Goal: Task Accomplishment & Management: Manage account settings

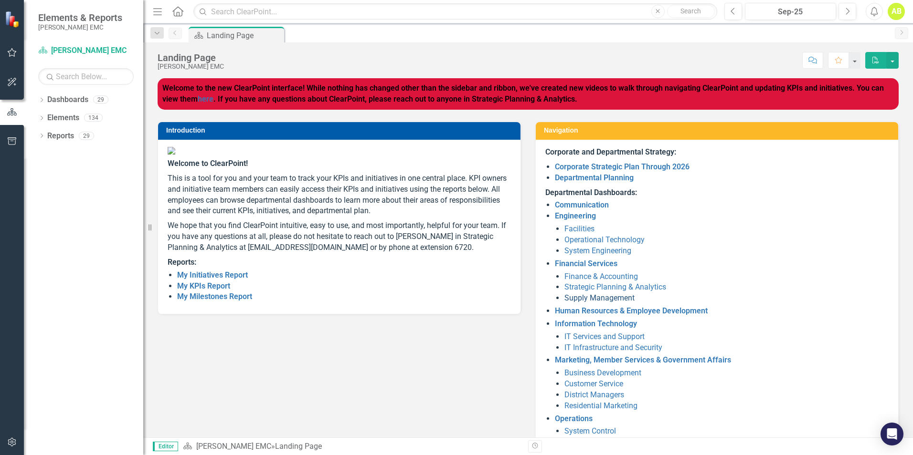
click at [579, 300] on link "Supply Management" at bounding box center [599, 298] width 70 height 9
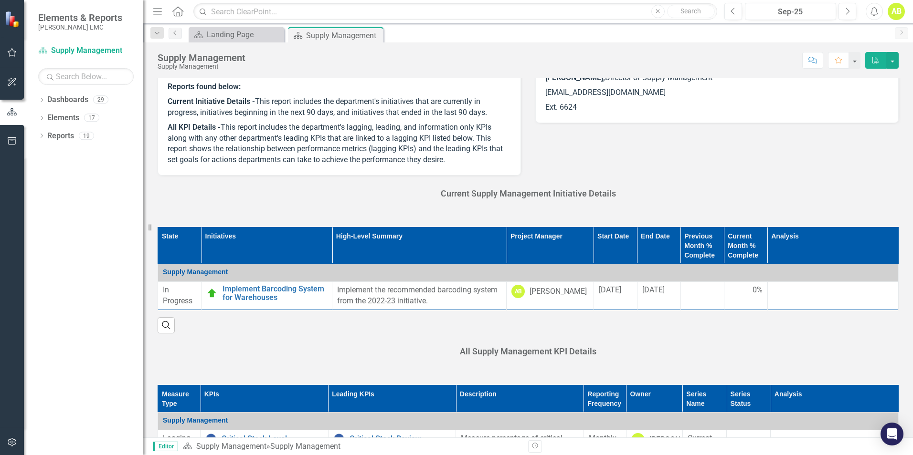
scroll to position [143, 0]
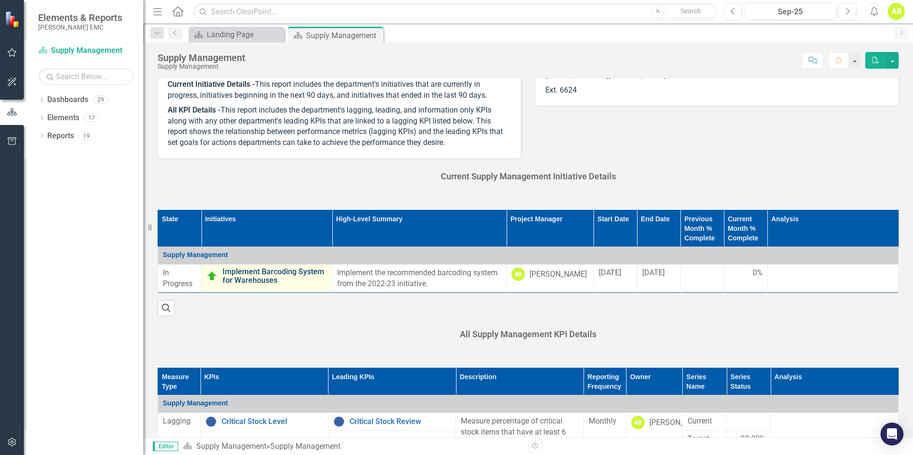
click at [249, 270] on link "Implement Barcoding System for Warehouses" at bounding box center [274, 276] width 105 height 17
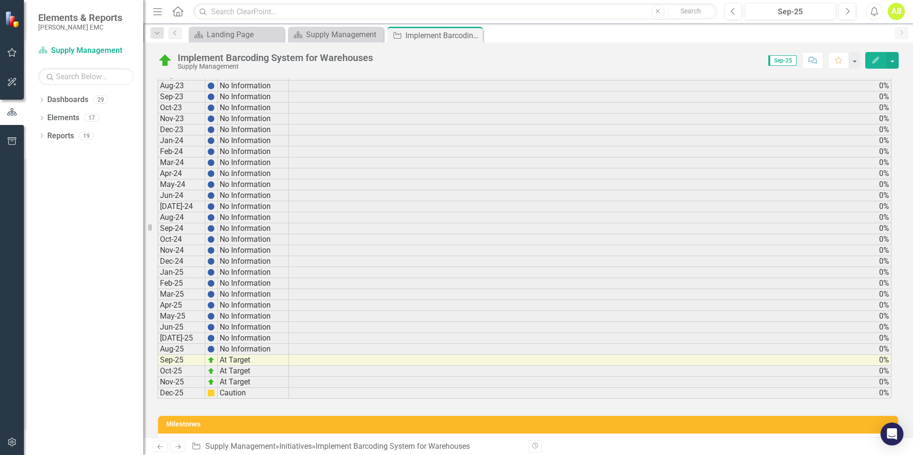
scroll to position [2148, 0]
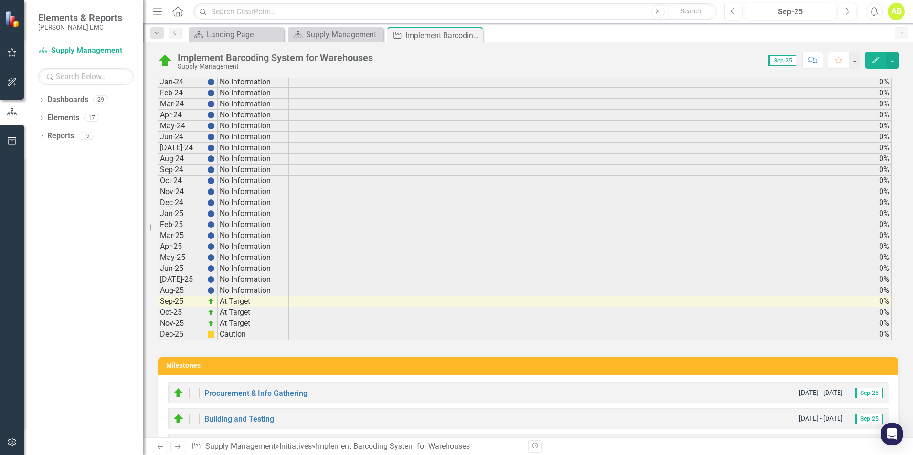
click at [0, 0] on icon "Close" at bounding box center [0, 0] width 0 height 0
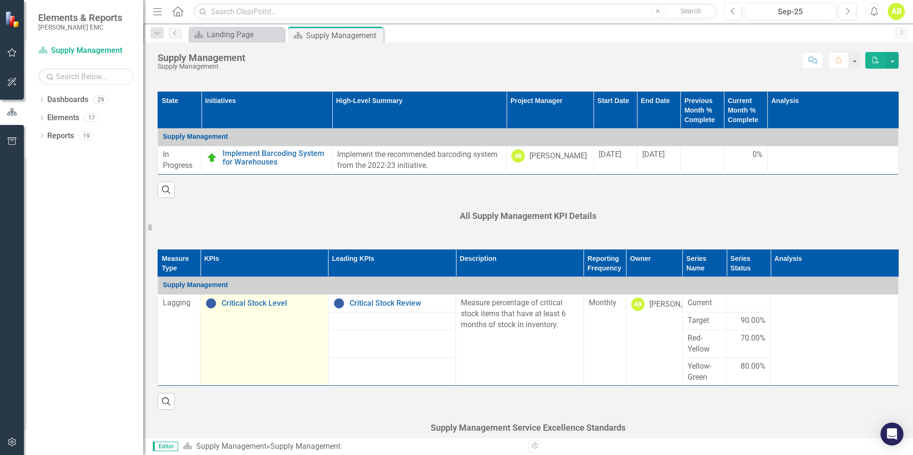
scroll to position [286, 0]
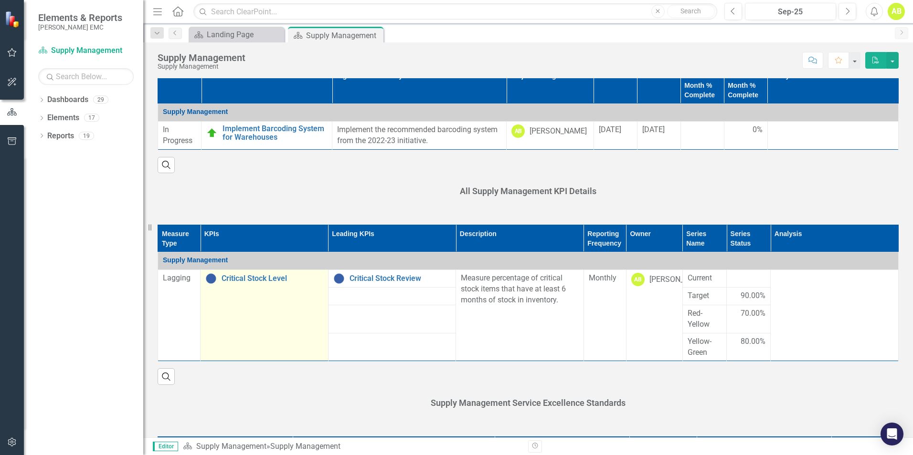
click at [266, 285] on td "Critical Stock Level Edit Edit KPI Link Open Element" at bounding box center [265, 315] width 128 height 91
click at [269, 280] on link "Critical Stock Level" at bounding box center [273, 279] width 102 height 9
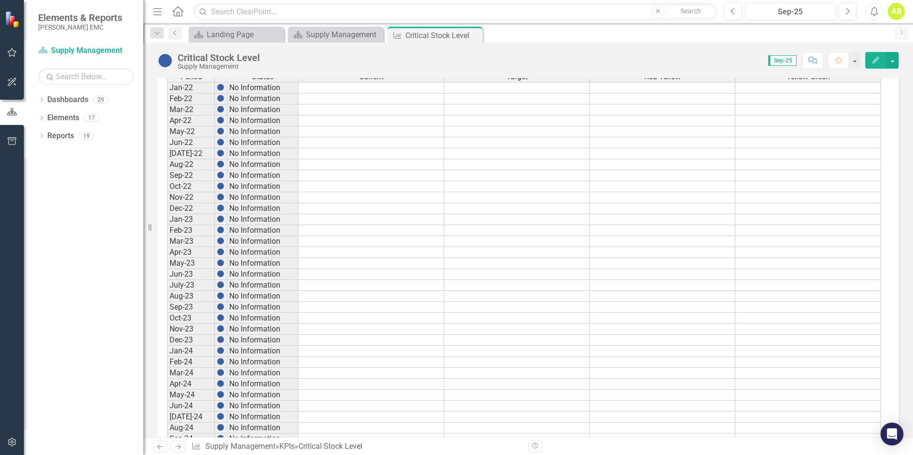
scroll to position [747, 0]
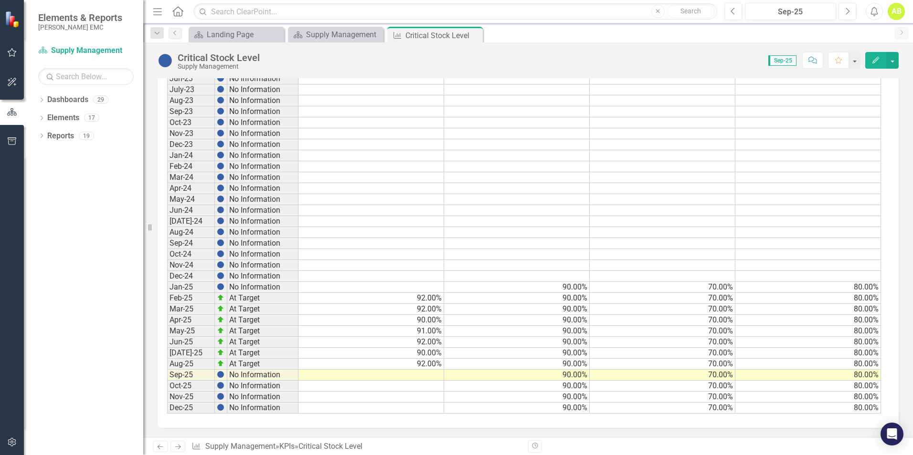
click at [416, 376] on td at bounding box center [371, 375] width 146 height 11
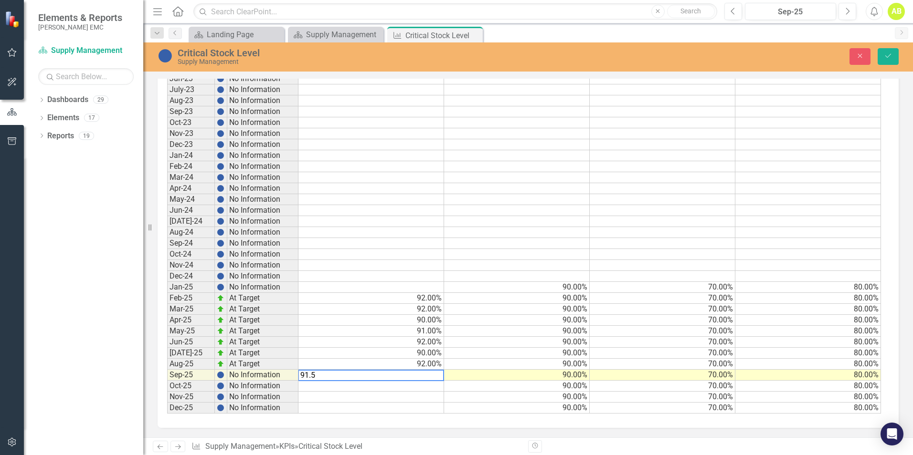
type textarea "91.50"
click at [889, 64] on button "Save" at bounding box center [888, 56] width 21 height 17
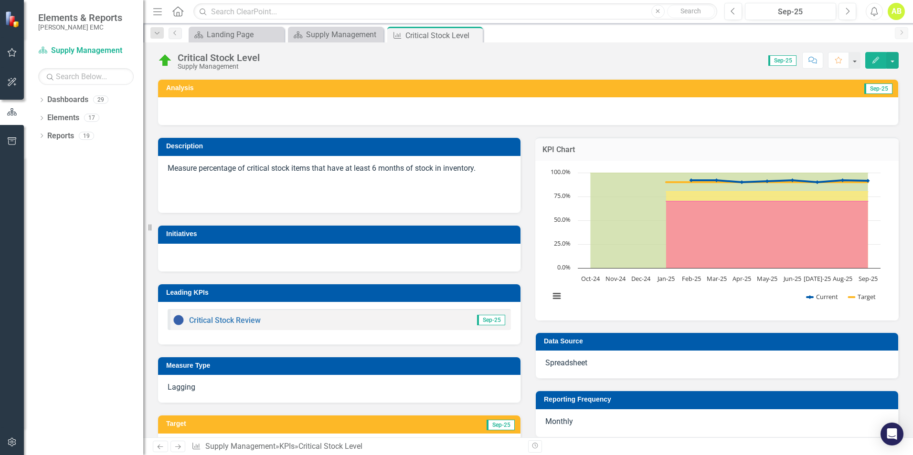
scroll to position [0, 0]
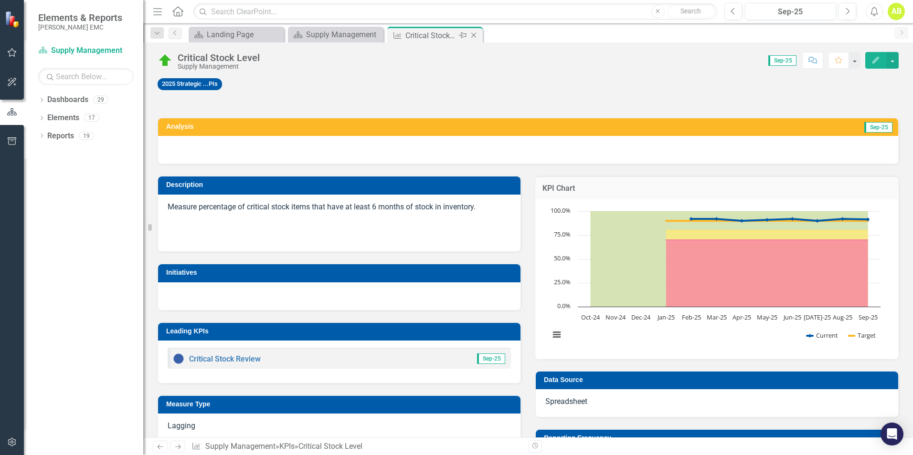
click at [475, 35] on icon "Close" at bounding box center [474, 36] width 10 height 8
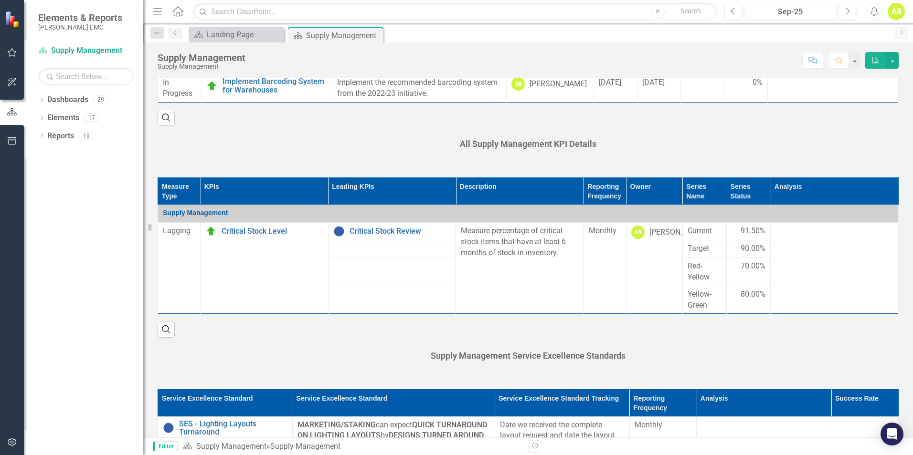
scroll to position [334, 0]
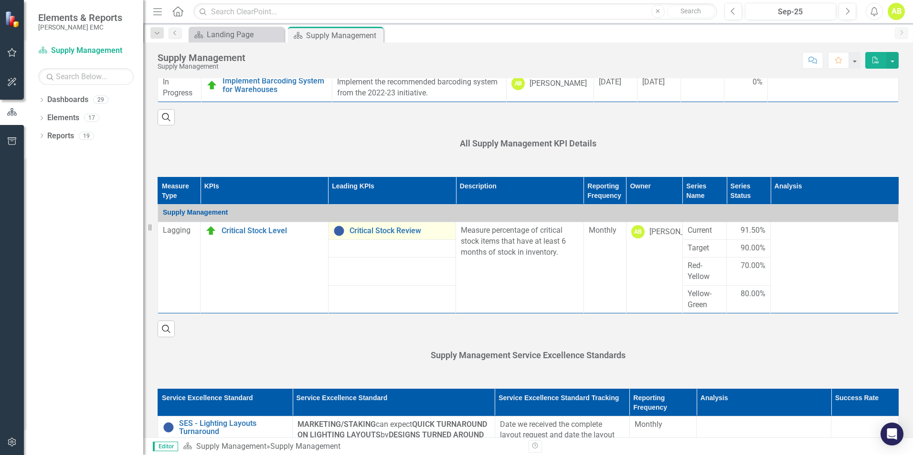
click at [340, 236] on img at bounding box center [338, 230] width 11 height 11
click at [339, 232] on img at bounding box center [338, 230] width 11 height 11
click at [419, 231] on link "Critical Stock Review" at bounding box center [400, 231] width 102 height 9
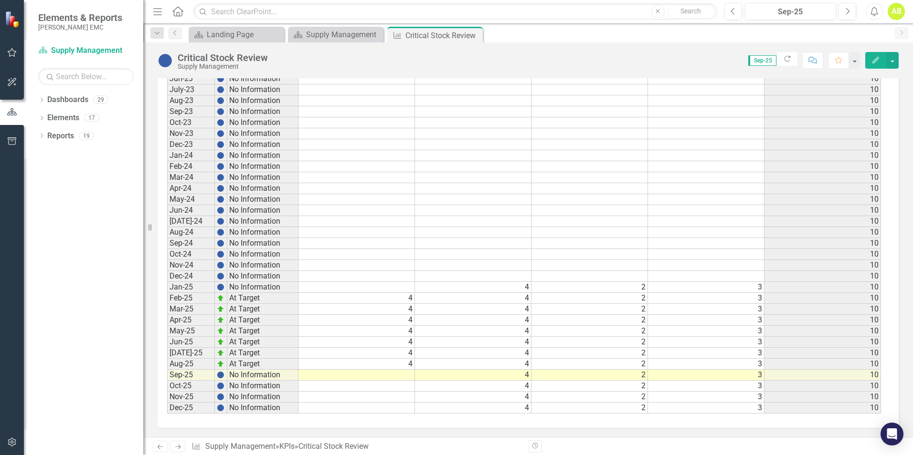
scroll to position [718, 0]
click at [392, 373] on td at bounding box center [356, 375] width 116 height 11
type textarea "4"
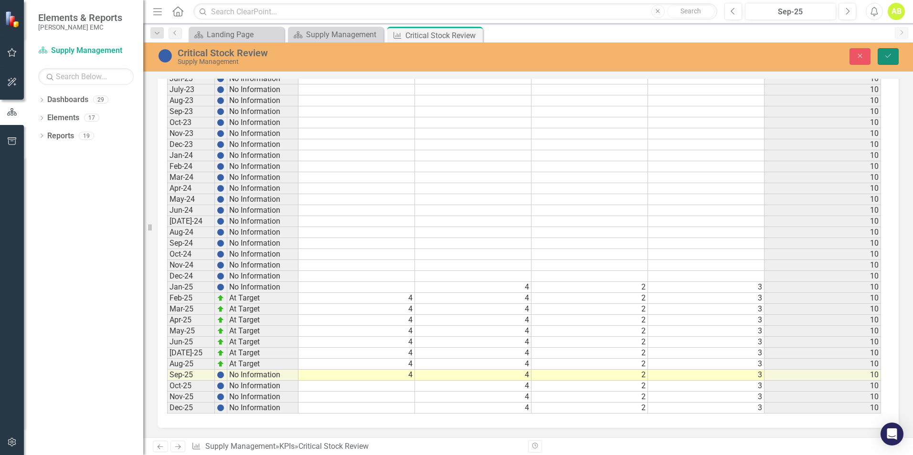
drag, startPoint x: 886, startPoint y: 52, endPoint x: 890, endPoint y: 56, distance: 6.1
click at [888, 53] on button "Save" at bounding box center [888, 56] width 21 height 17
